Goal: Find specific page/section: Find specific page/section

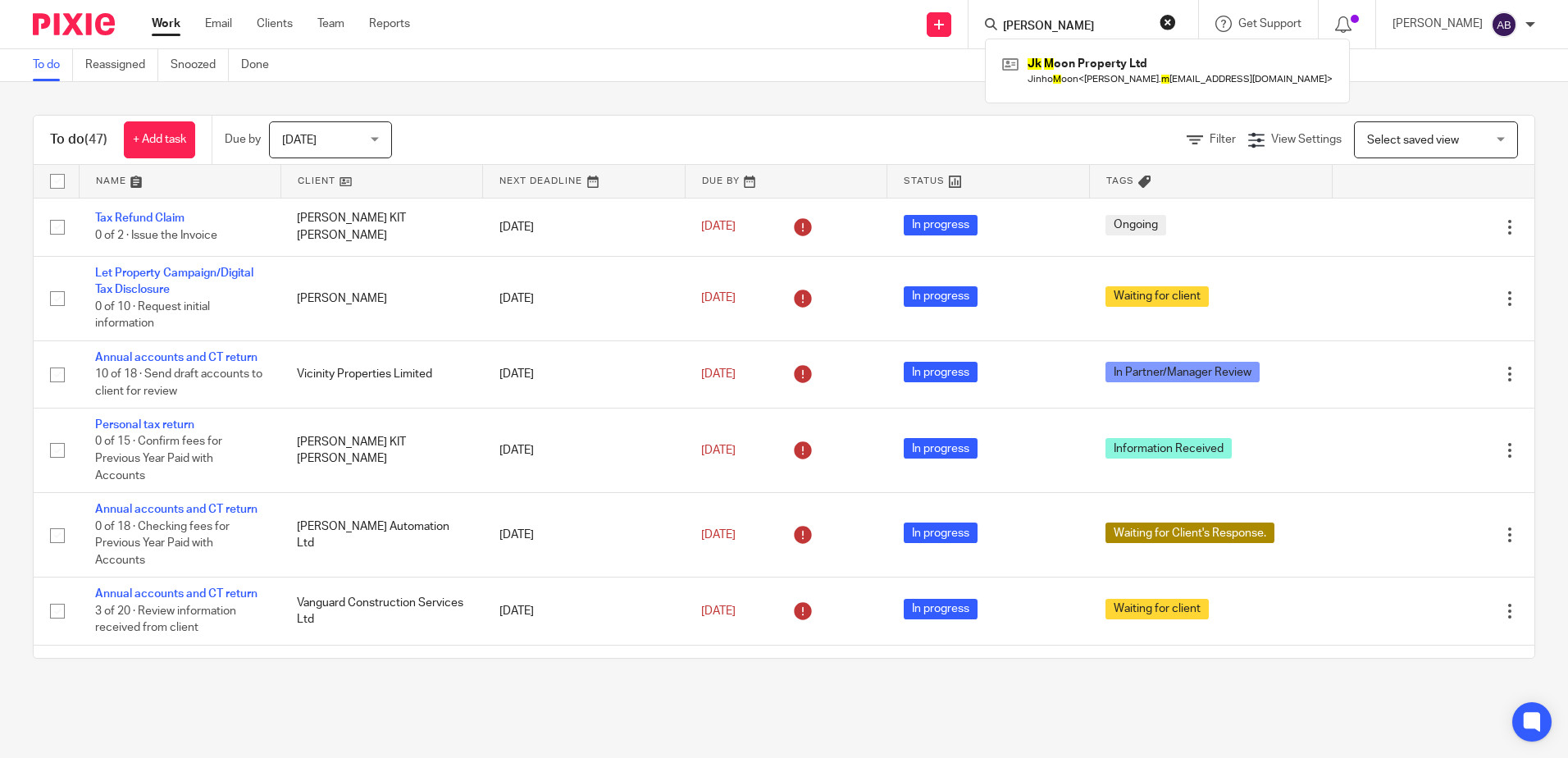
type input "[PERSON_NAME]"
click button "submit" at bounding box center [0, 0] width 0 height 0
click at [1128, 72] on link at bounding box center [1139, 71] width 282 height 38
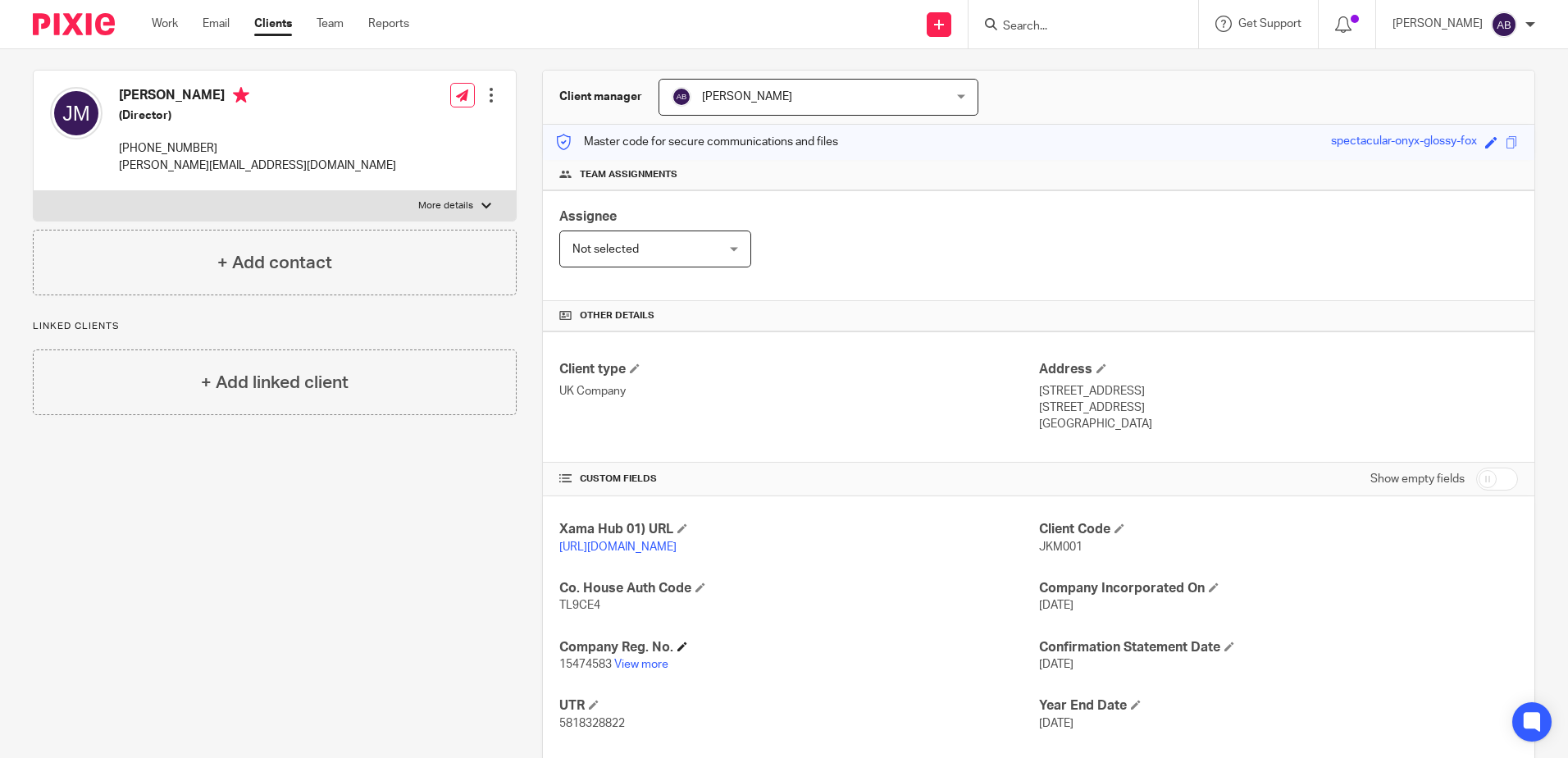
scroll to position [242, 0]
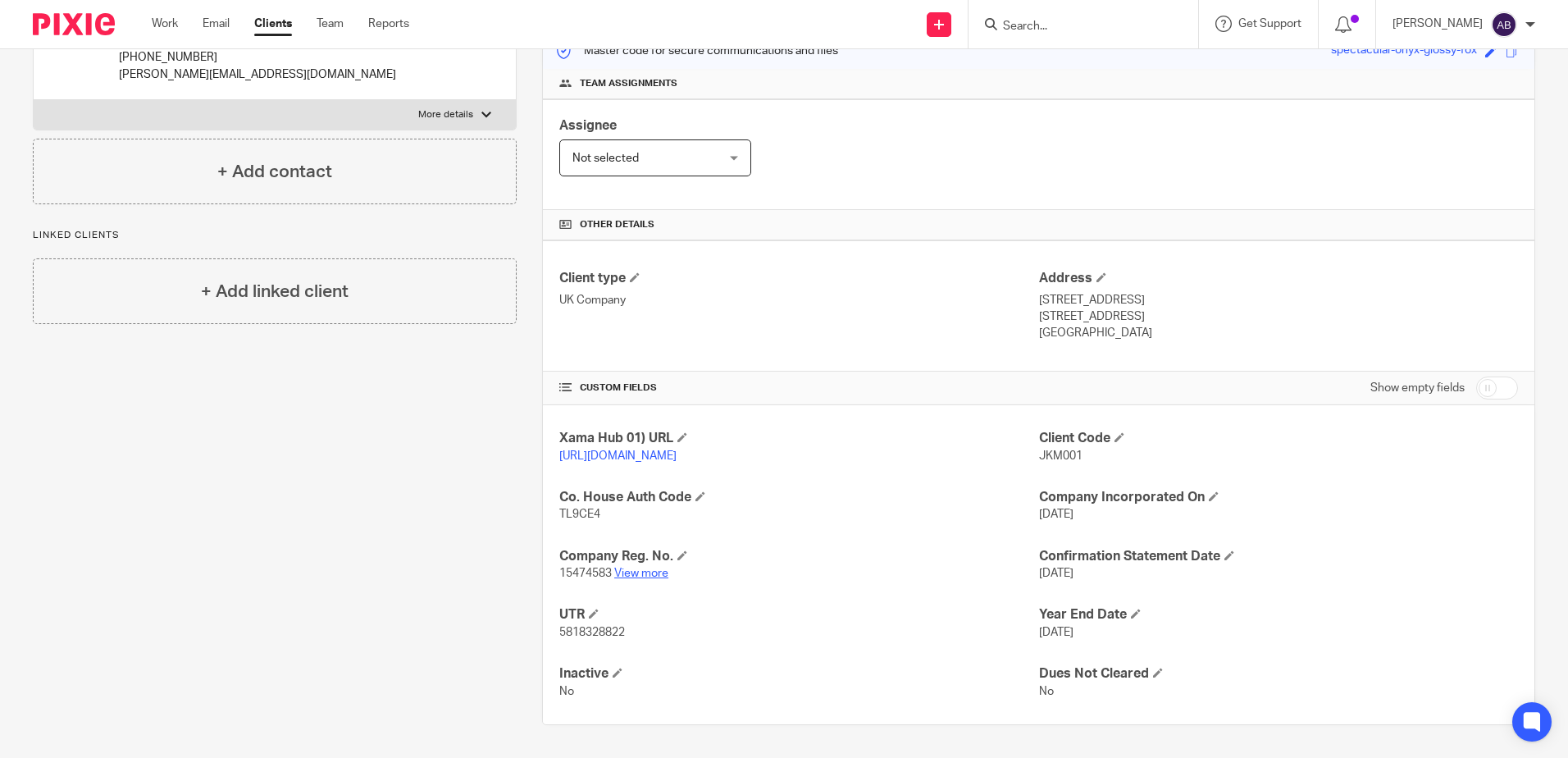
click at [636, 574] on link "View more" at bounding box center [641, 573] width 54 height 11
